Goal: Information Seeking & Learning: Learn about a topic

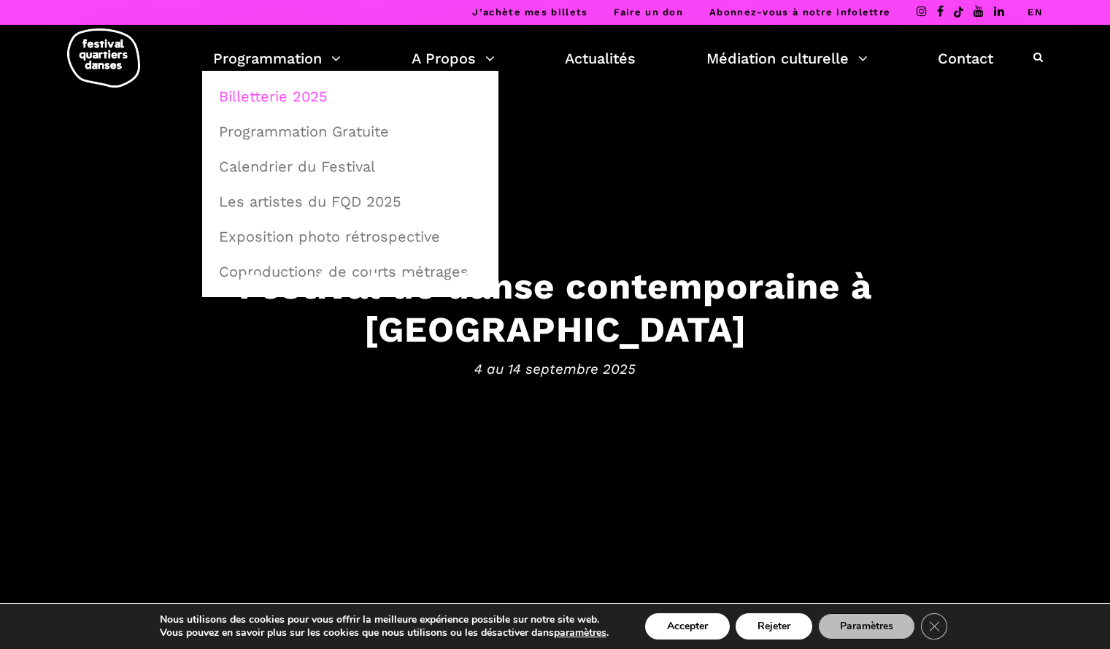
click at [304, 96] on link "Billetterie 2025" at bounding box center [350, 97] width 280 height 34
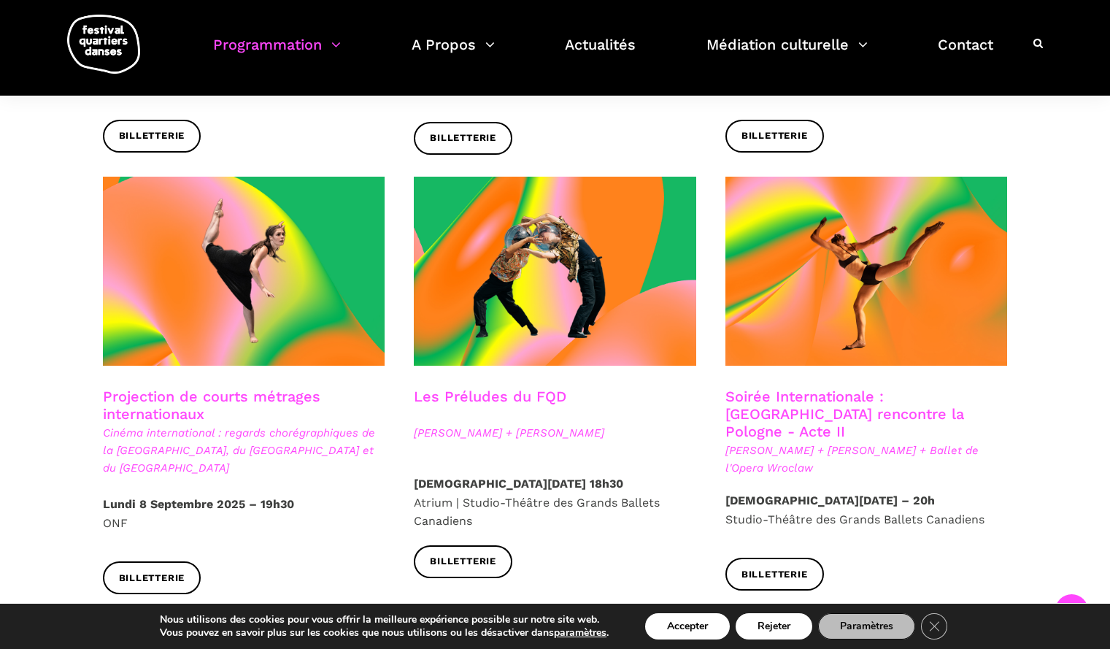
scroll to position [1146, 0]
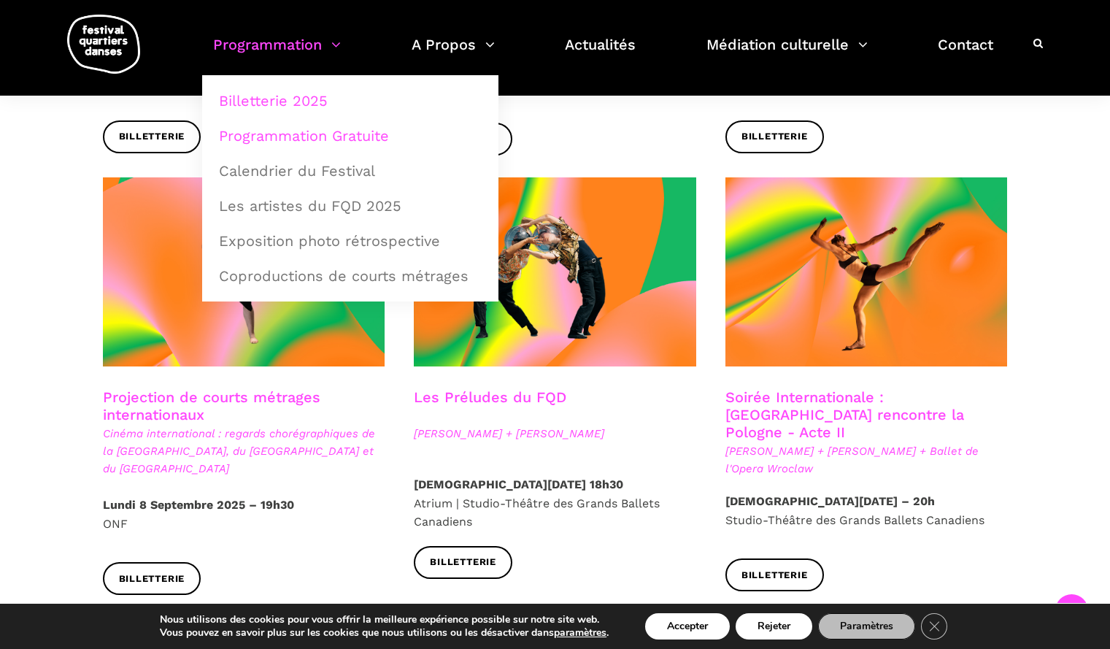
click at [334, 137] on link "Programmation Gratuite" at bounding box center [350, 136] width 280 height 34
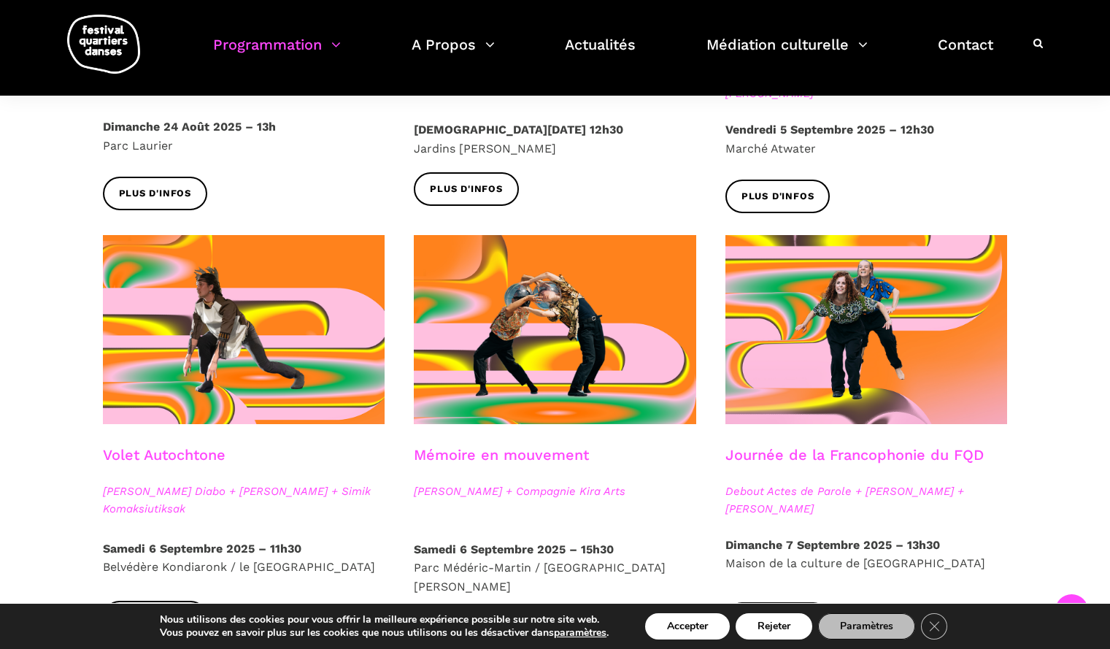
scroll to position [643, 0]
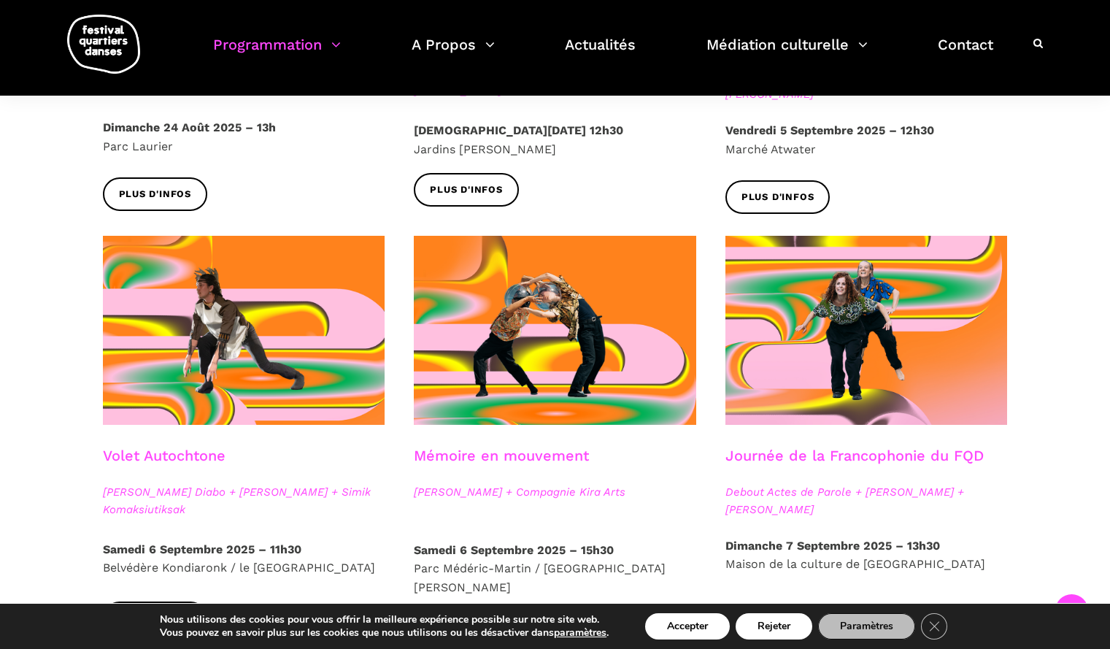
click at [174, 453] on link "Volet Autochtone" at bounding box center [164, 456] width 123 height 18
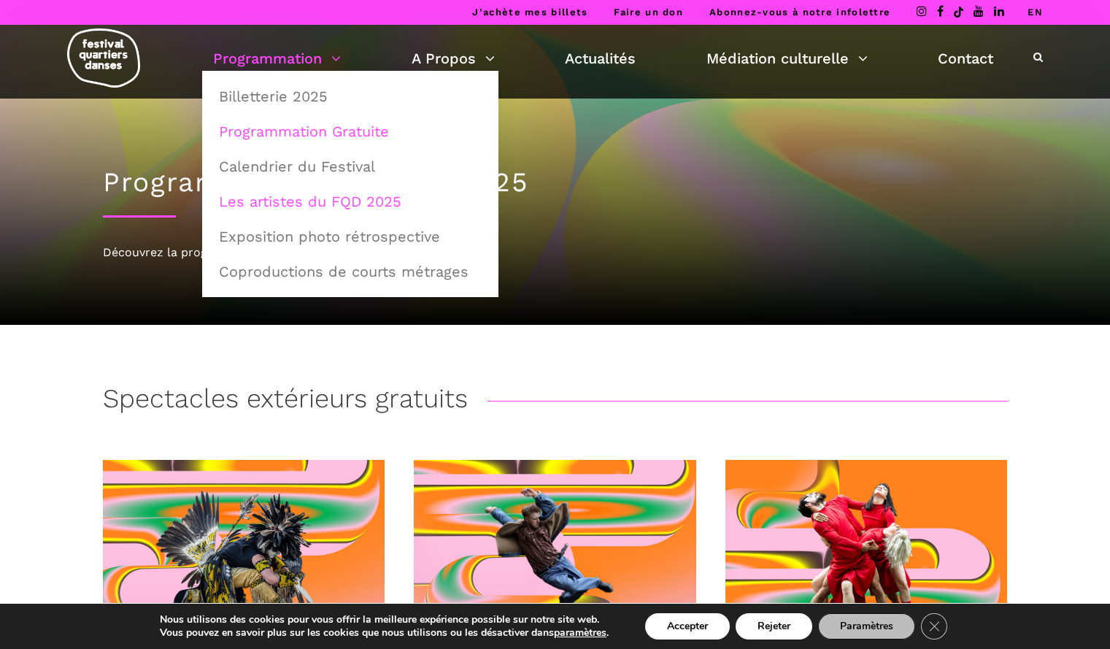
click at [313, 202] on link "Les artistes du FQD 2025" at bounding box center [350, 202] width 280 height 34
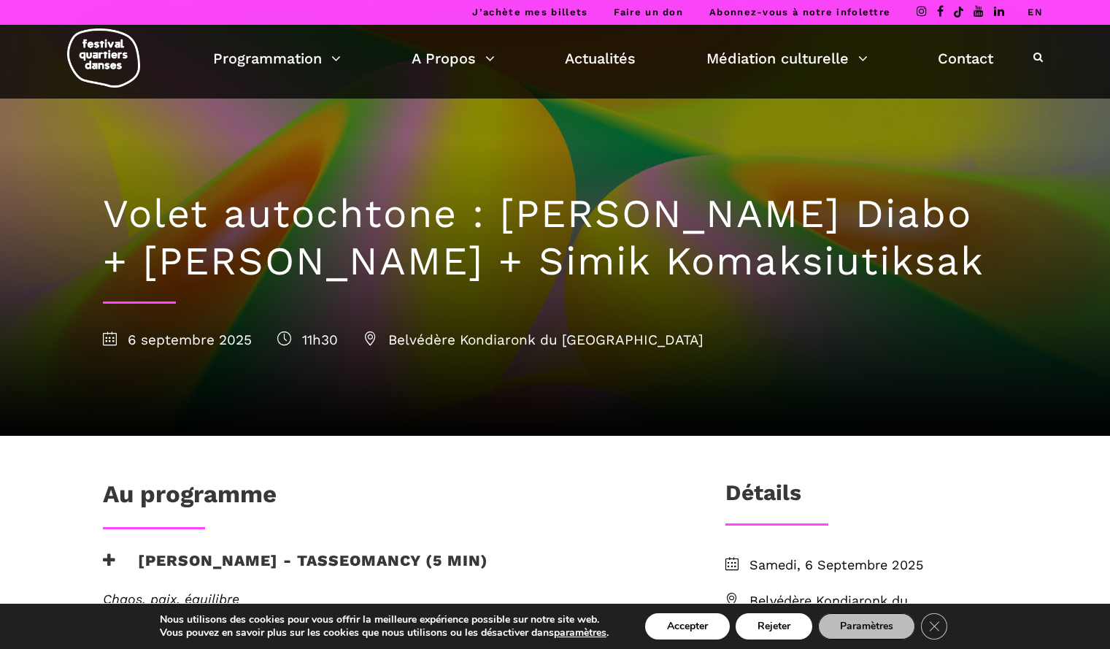
click at [1036, 15] on link "EN" at bounding box center [1035, 12] width 15 height 11
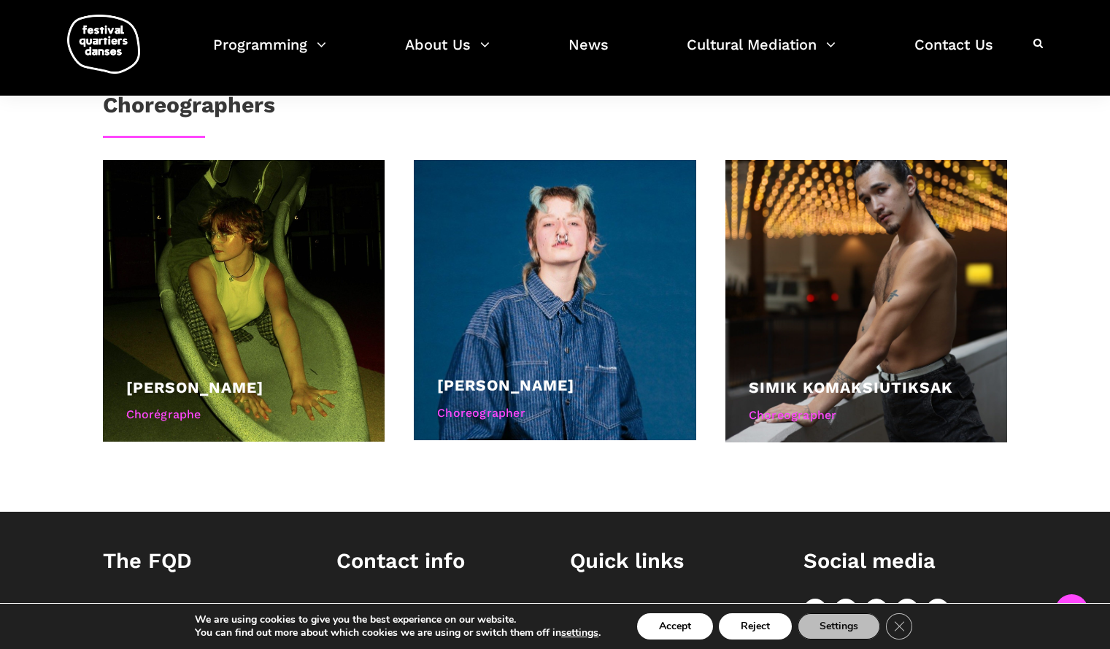
scroll to position [795, 0]
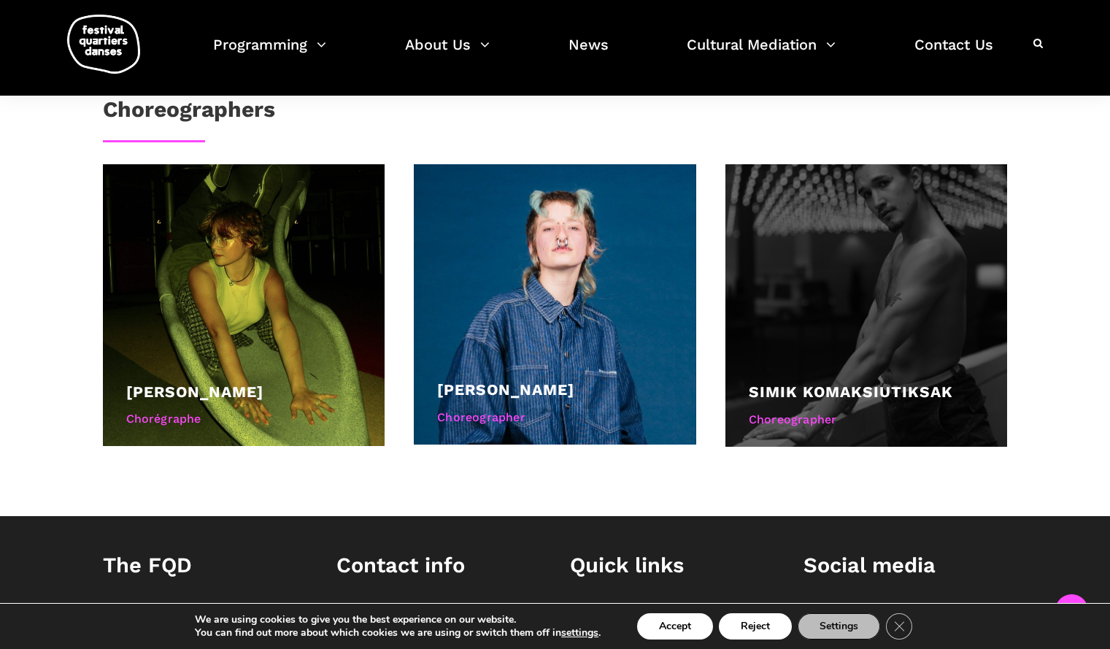
click at [793, 386] on link "Simik Komaksiutiksak" at bounding box center [851, 391] width 204 height 18
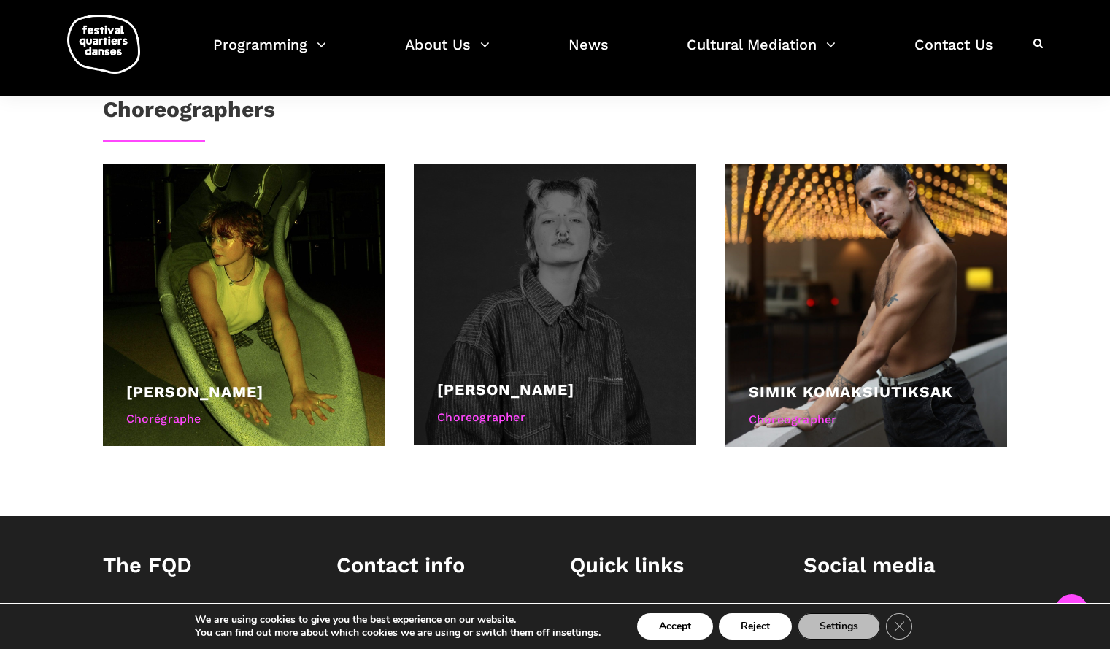
click at [545, 360] on div at bounding box center [555, 304] width 282 height 280
click at [525, 382] on link "Marshall Diabo" at bounding box center [505, 389] width 137 height 18
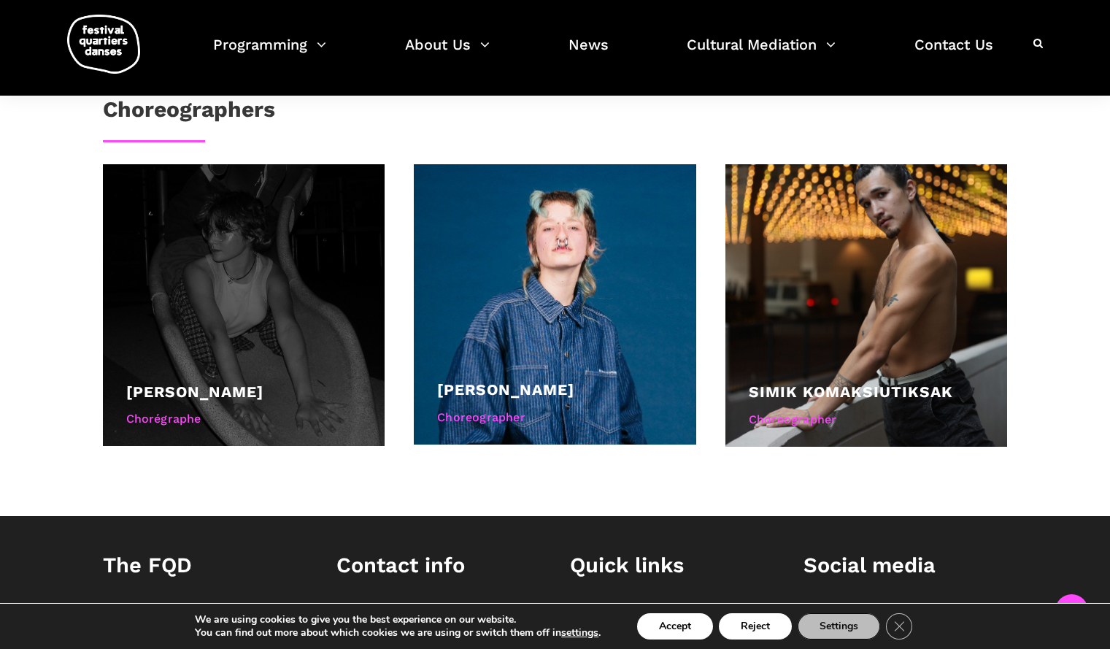
click at [301, 282] on div at bounding box center [244, 305] width 282 height 282
click at [218, 390] on link "Ryleigh Mayo" at bounding box center [194, 391] width 137 height 18
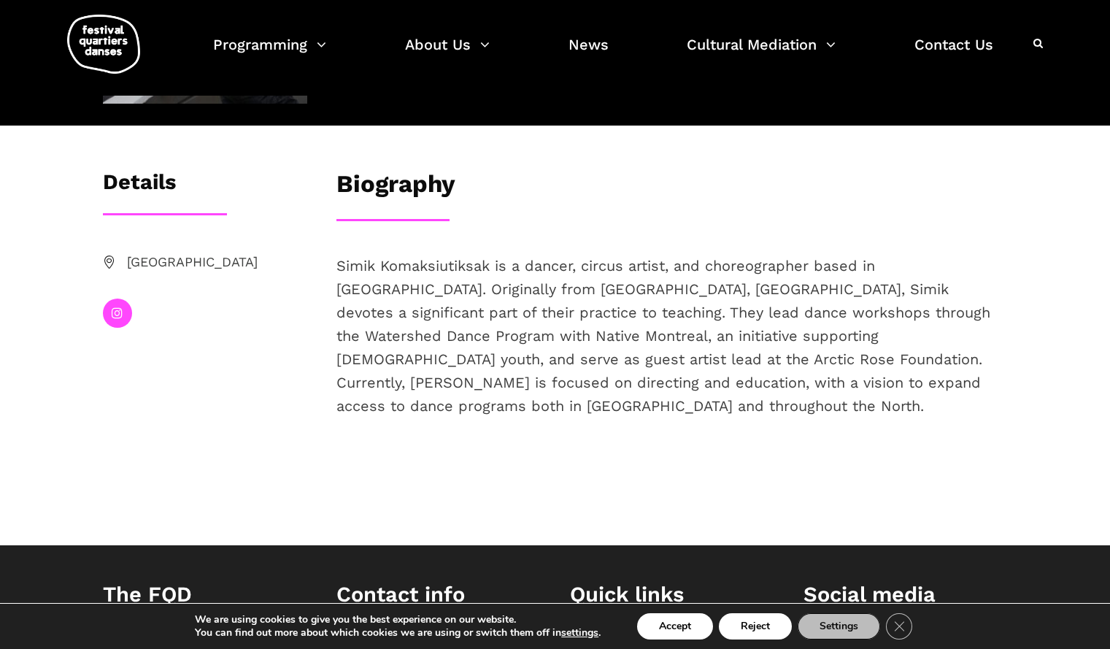
scroll to position [205, 0]
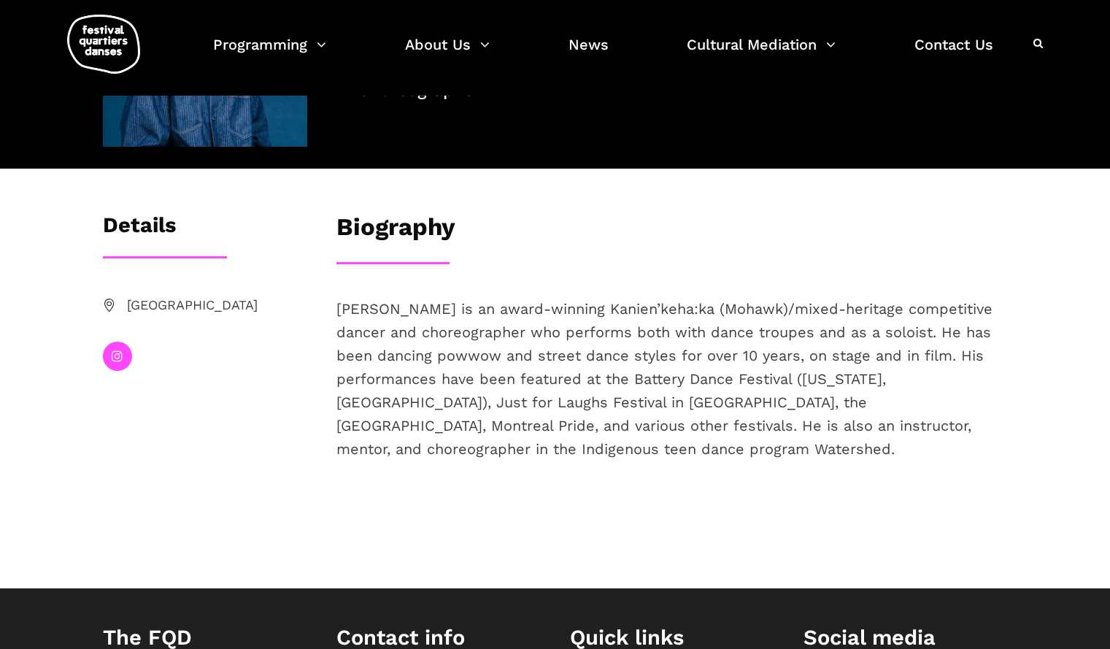
scroll to position [164, 0]
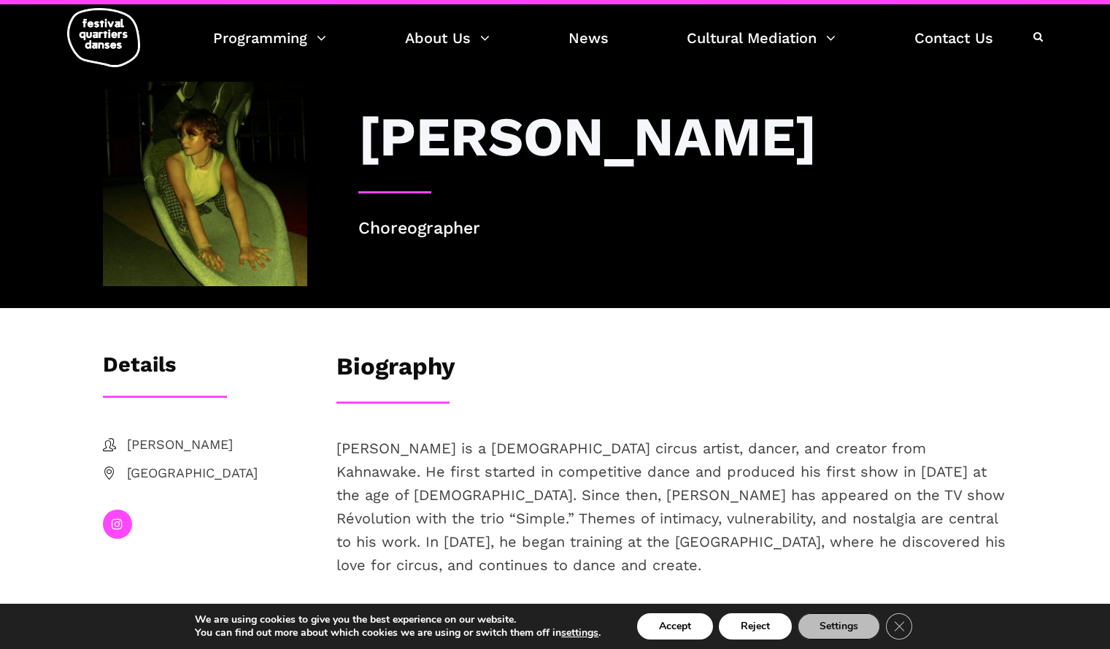
scroll to position [9, 0]
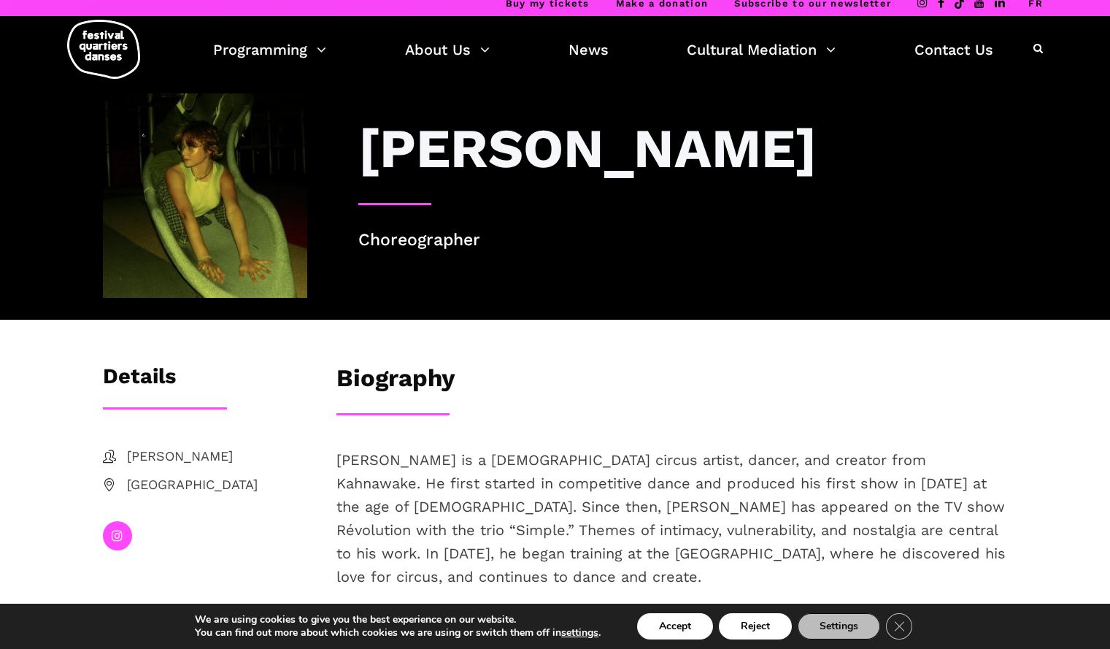
click at [118, 531] on icon at bounding box center [117, 535] width 11 height 12
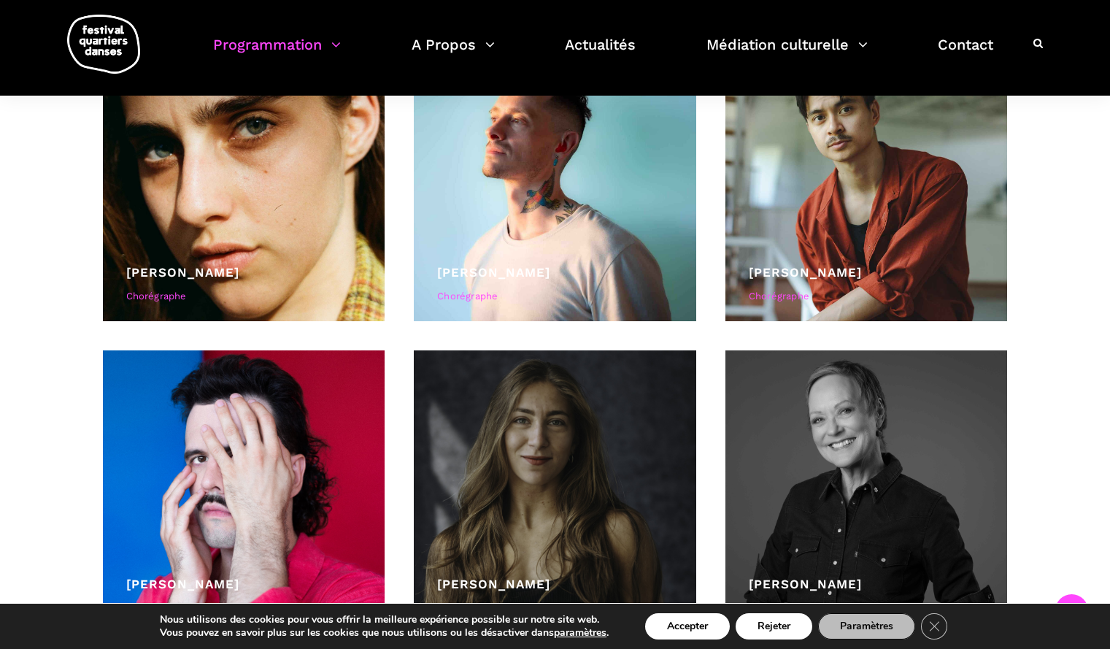
scroll to position [728, 0]
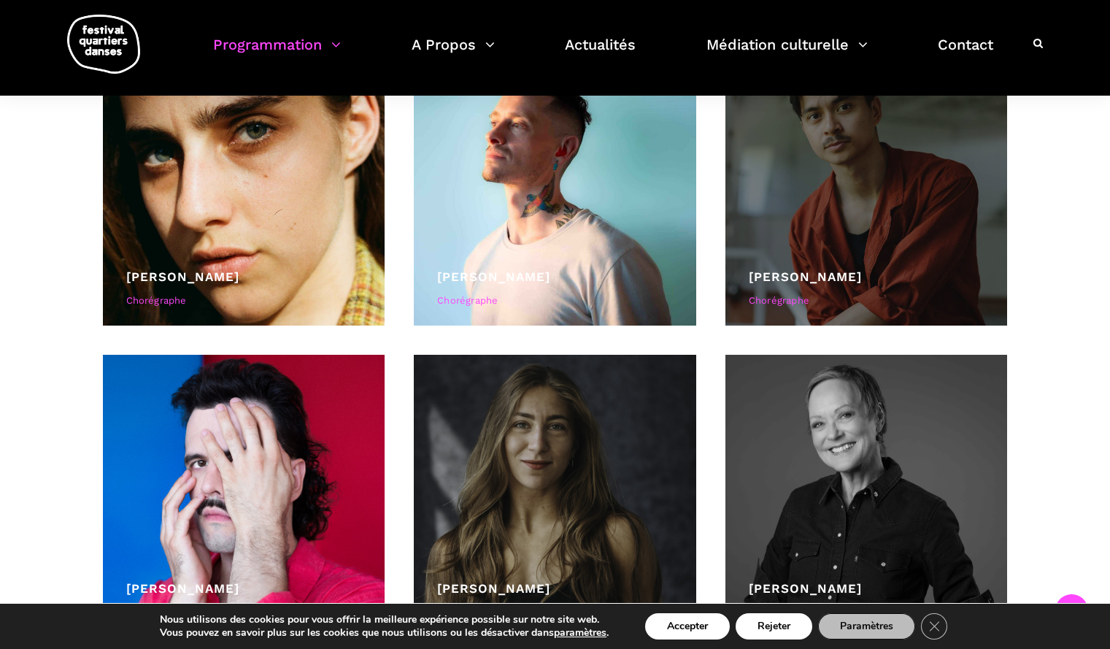
click at [842, 185] on div at bounding box center [867, 185] width 282 height 282
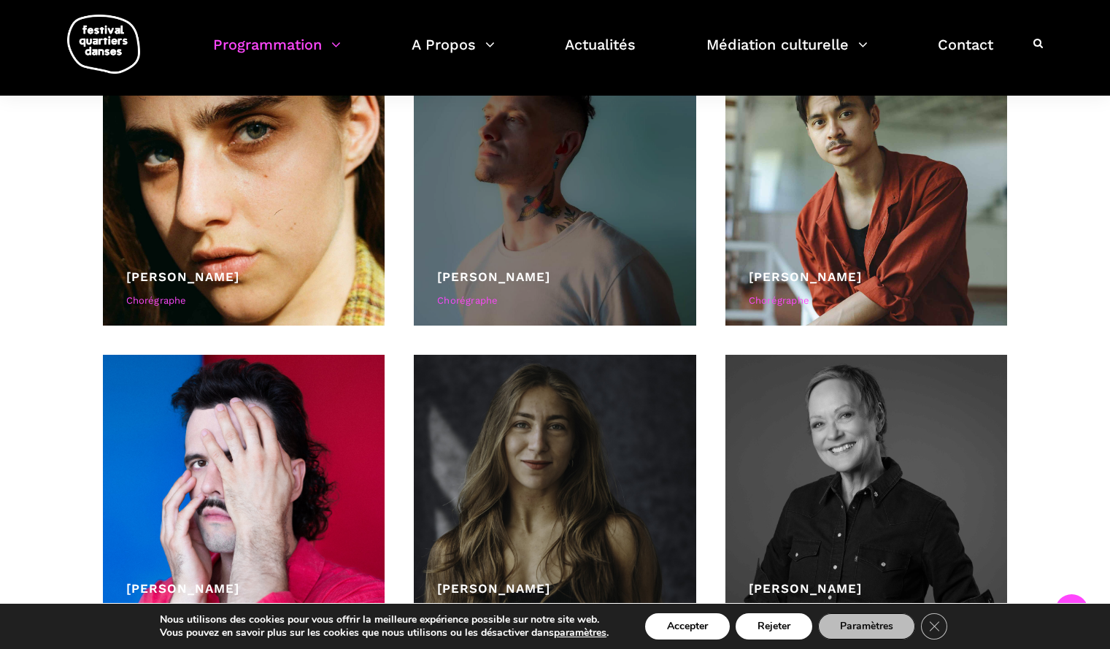
click at [482, 280] on link "Cai Glover" at bounding box center [493, 276] width 113 height 15
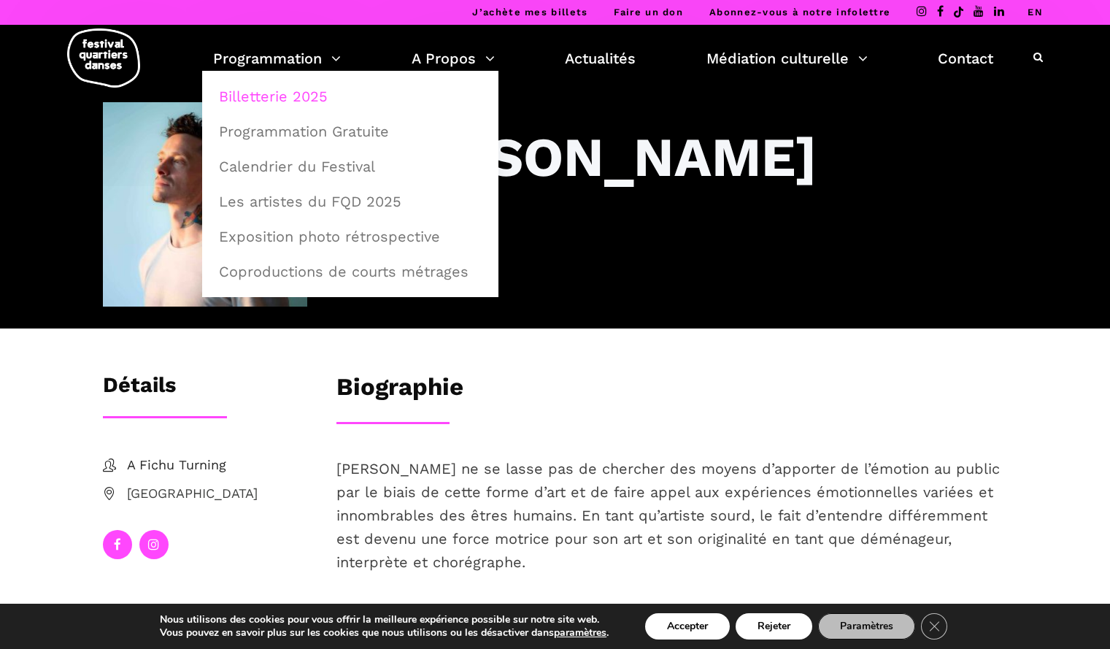
click at [309, 93] on link "Billetterie 2025" at bounding box center [350, 97] width 280 height 34
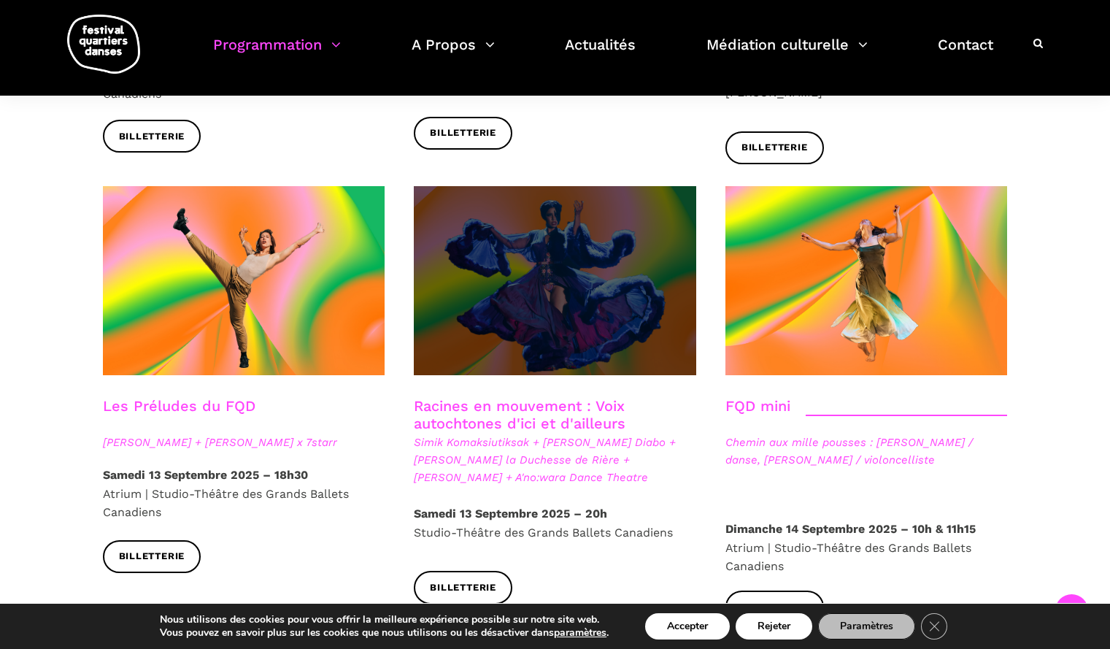
scroll to position [2011, 0]
